Goal: Transaction & Acquisition: Purchase product/service

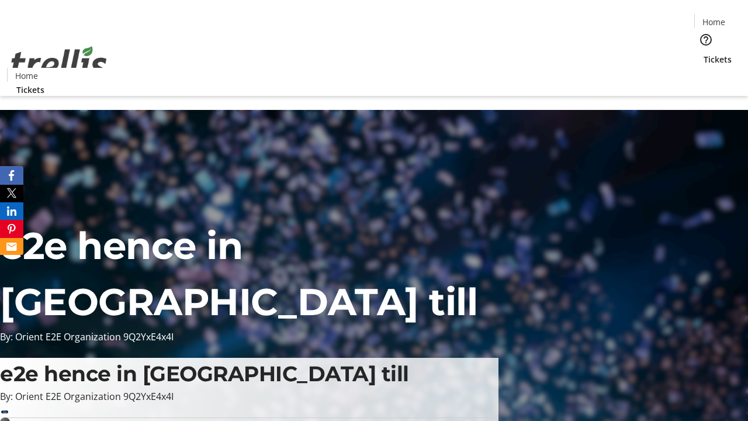
click at [703, 53] on span "Tickets" at bounding box center [717, 59] width 28 height 12
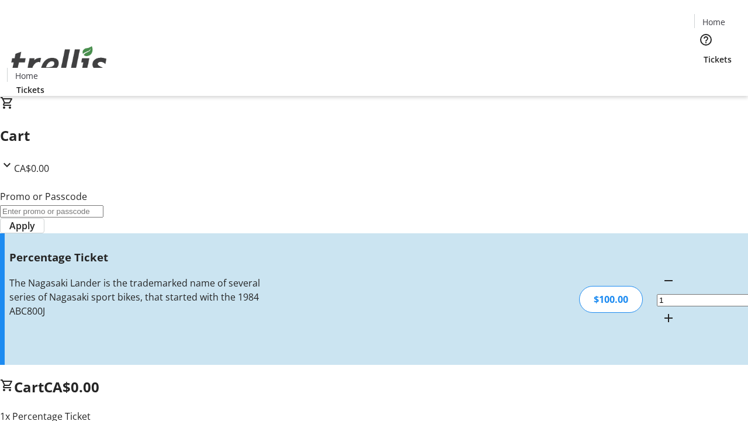
type input "BAR"
